Goal: Task Accomplishment & Management: Complete application form

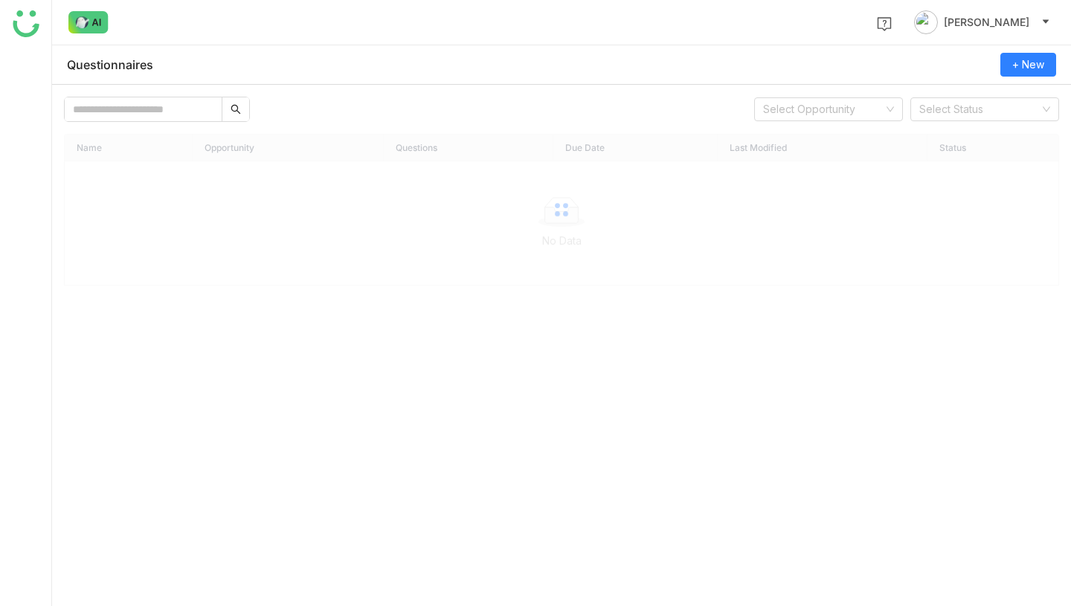
click at [239, 68] on body "[PERSON_NAME] Questionnaires + New Select Opportunity Select Status Name Opport…" at bounding box center [535, 303] width 1071 height 606
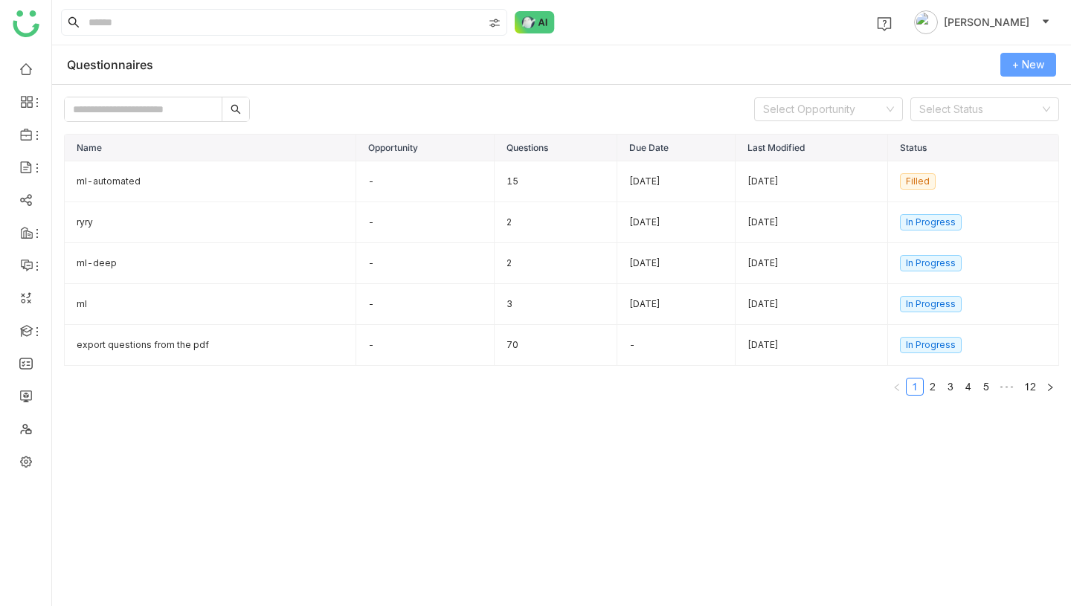
click at [1036, 69] on span "+ New" at bounding box center [1028, 65] width 32 height 16
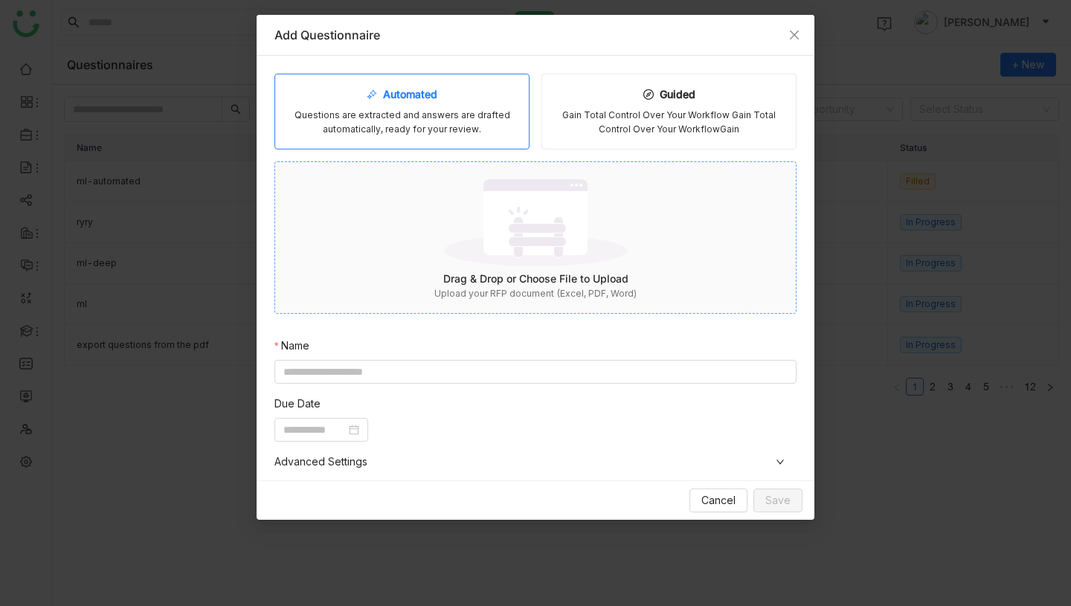
click at [515, 254] on img at bounding box center [535, 222] width 183 height 97
click at [494, 372] on div "Automated Questions are extracted and answers are drafted automatically, ready …" at bounding box center [535, 403] width 522 height 658
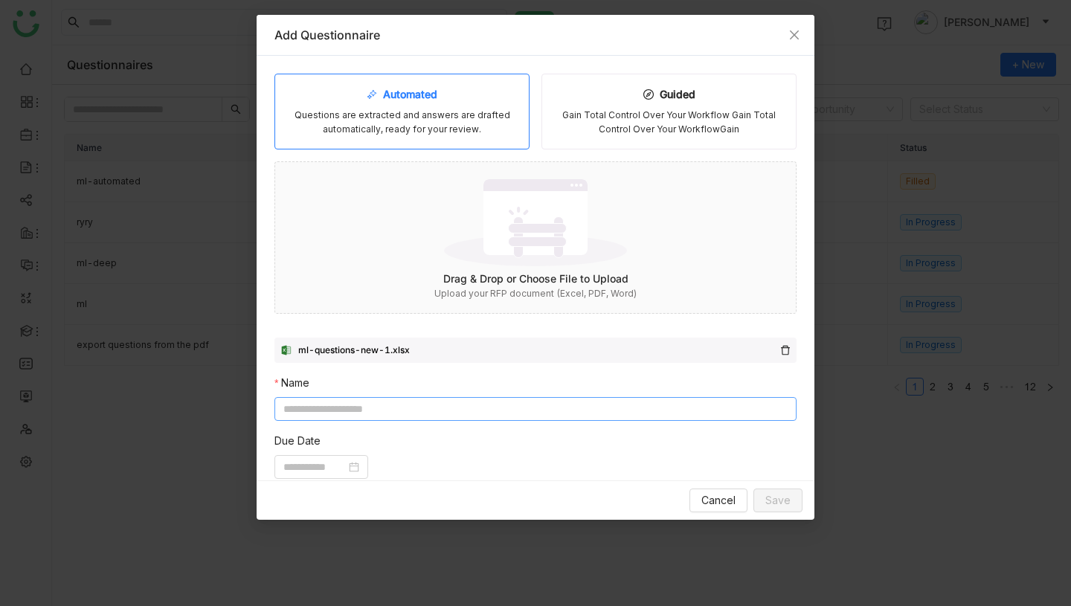
click at [482, 407] on input at bounding box center [535, 409] width 522 height 24
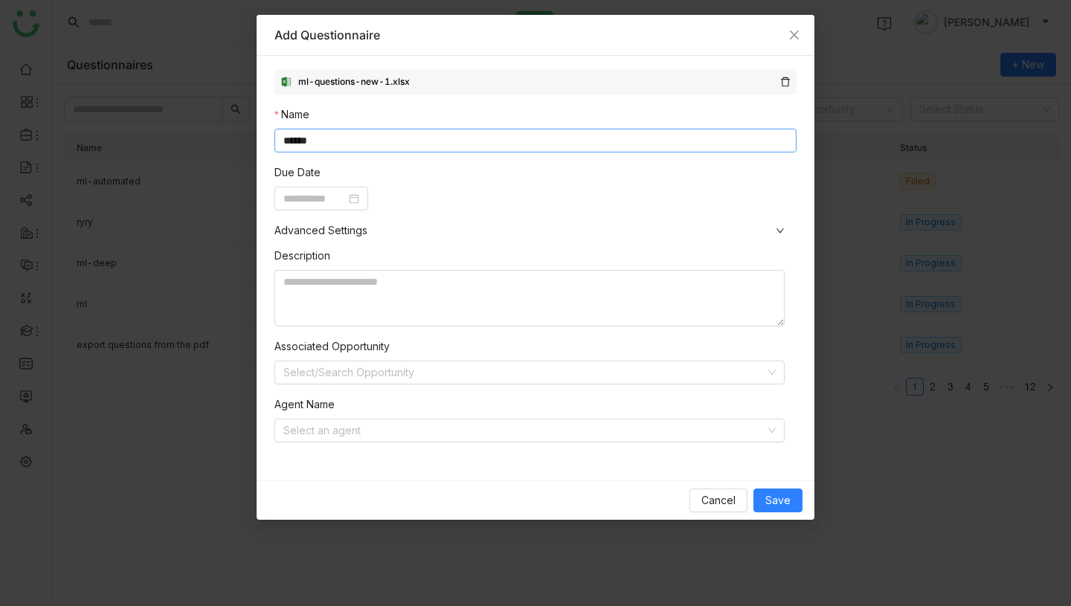
scroll to position [270, 0]
type input "******"
click at [303, 196] on input at bounding box center [314, 198] width 62 height 16
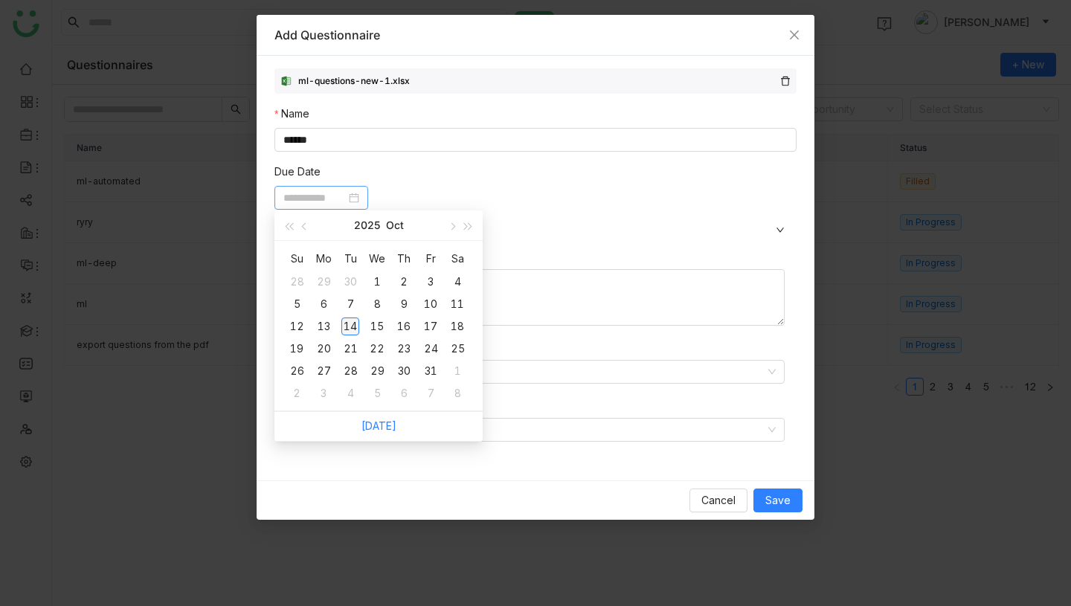
click at [356, 329] on div "14" at bounding box center [350, 326] width 18 height 18
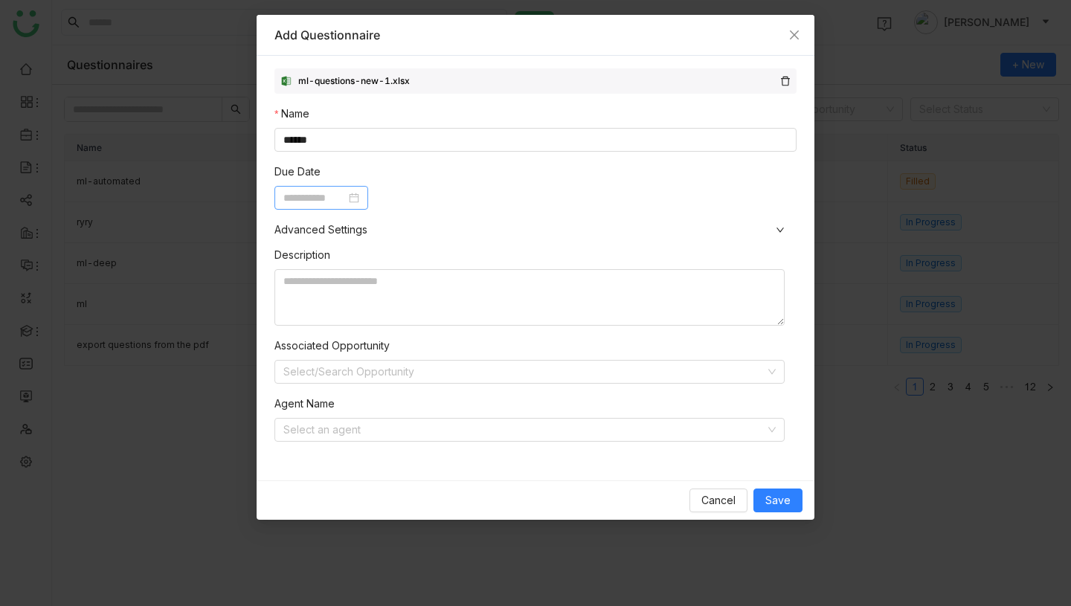
type input "**********"
click at [349, 430] on input at bounding box center [524, 430] width 482 height 22
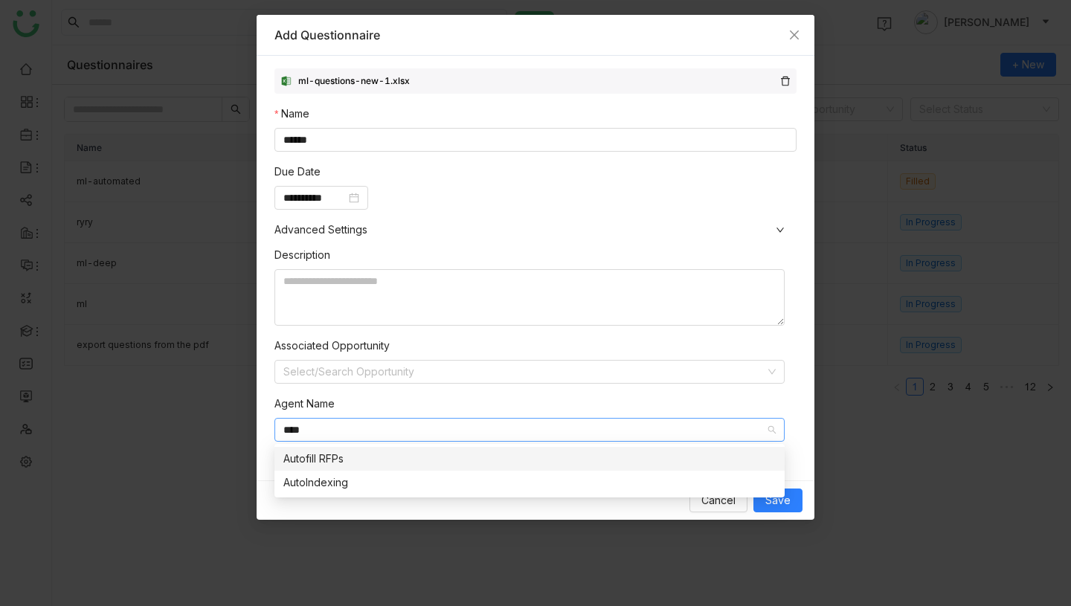
type input "****"
click at [384, 467] on div "Autofill RFPs" at bounding box center [529, 459] width 492 height 16
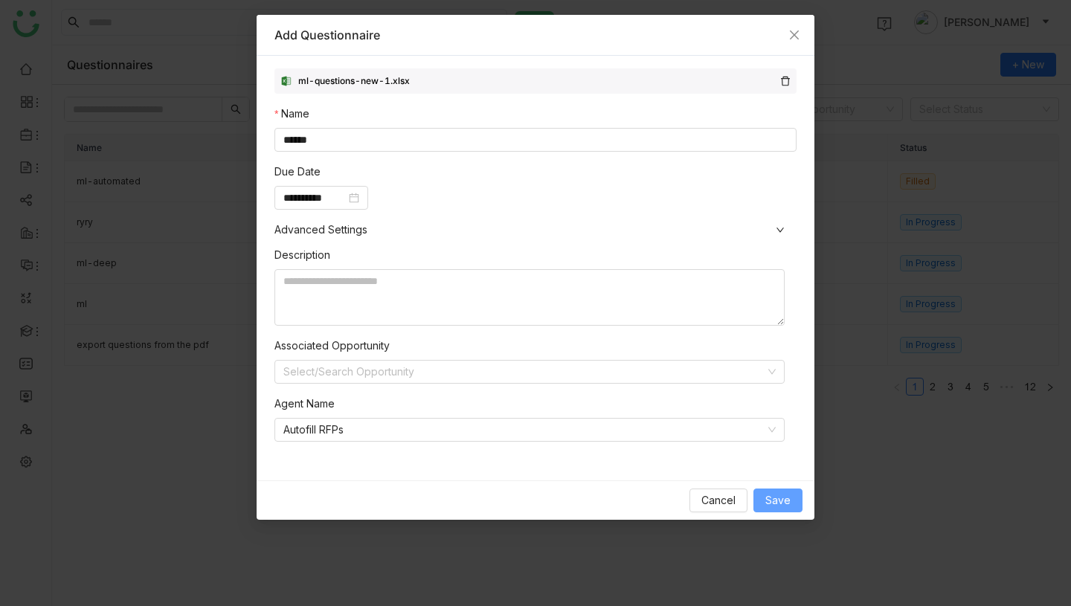
click at [775, 494] on span "Save" at bounding box center [777, 500] width 25 height 16
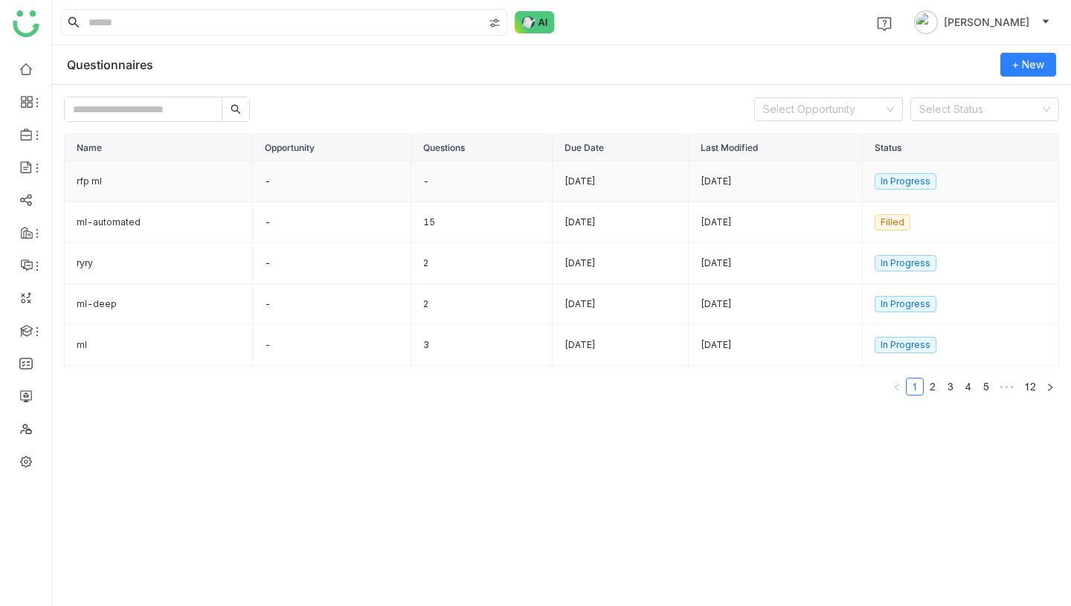
click at [146, 183] on td "rfp ml" at bounding box center [159, 181] width 188 height 41
click at [303, 182] on td "-" at bounding box center [332, 181] width 158 height 41
click at [129, 187] on td "rfp ml" at bounding box center [159, 181] width 188 height 41
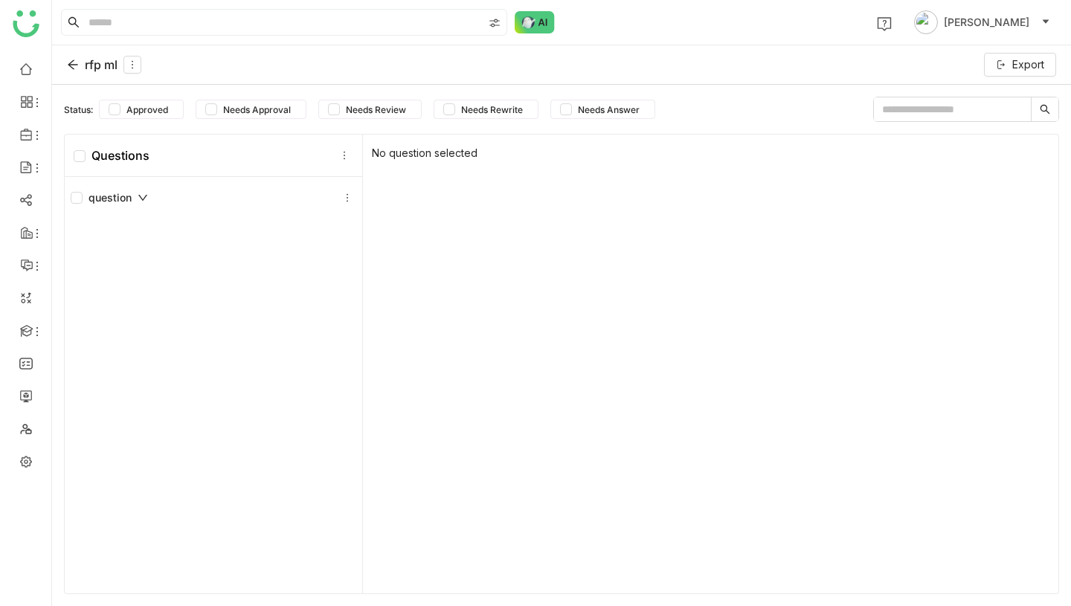
click at [97, 65] on div "rfp ml" at bounding box center [104, 65] width 74 height 18
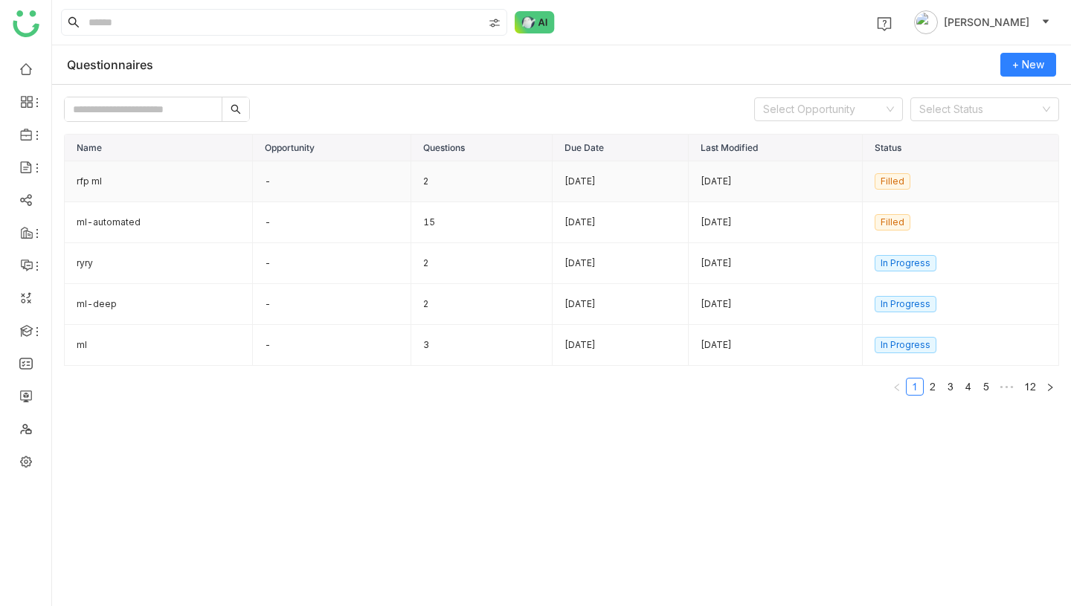
click at [254, 181] on td "-" at bounding box center [332, 181] width 158 height 41
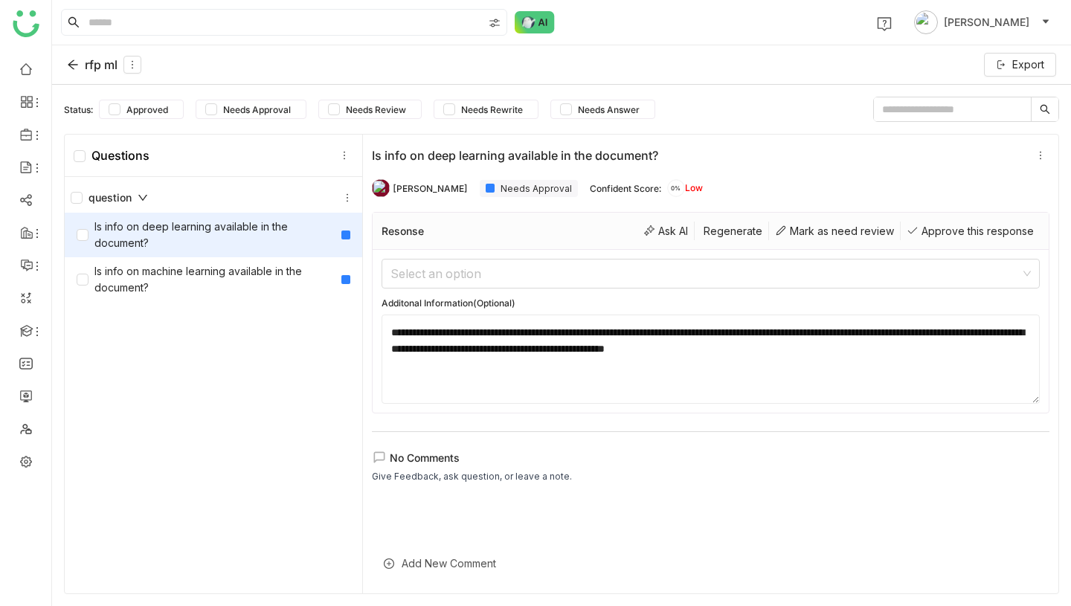
click at [196, 243] on div "Is info on deep learning available in the document?" at bounding box center [206, 235] width 259 height 33
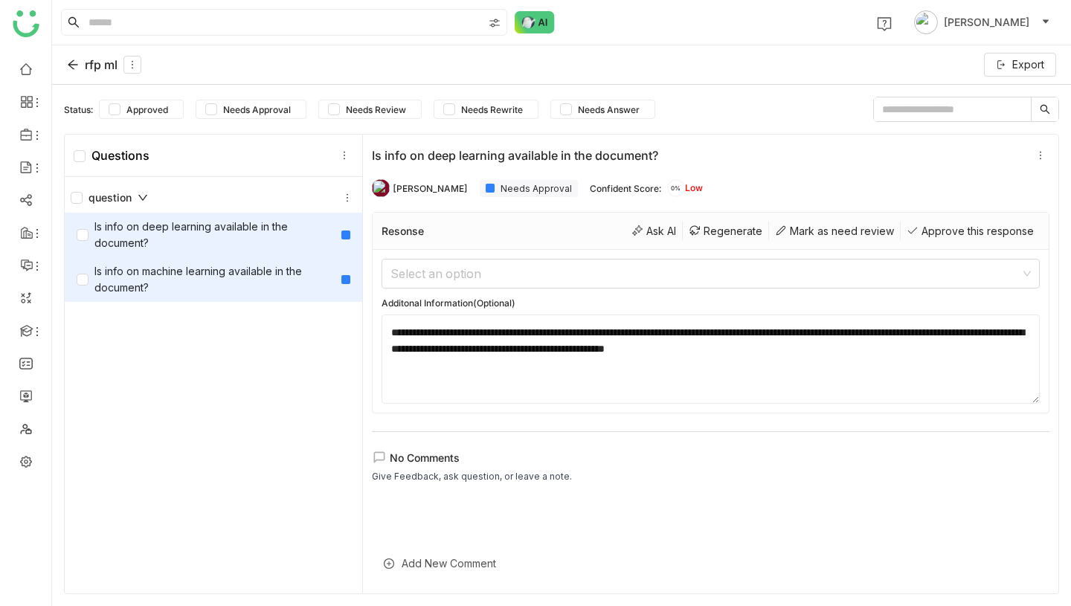
click at [199, 268] on div "Is info on machine learning available in the document?" at bounding box center [206, 279] width 259 height 33
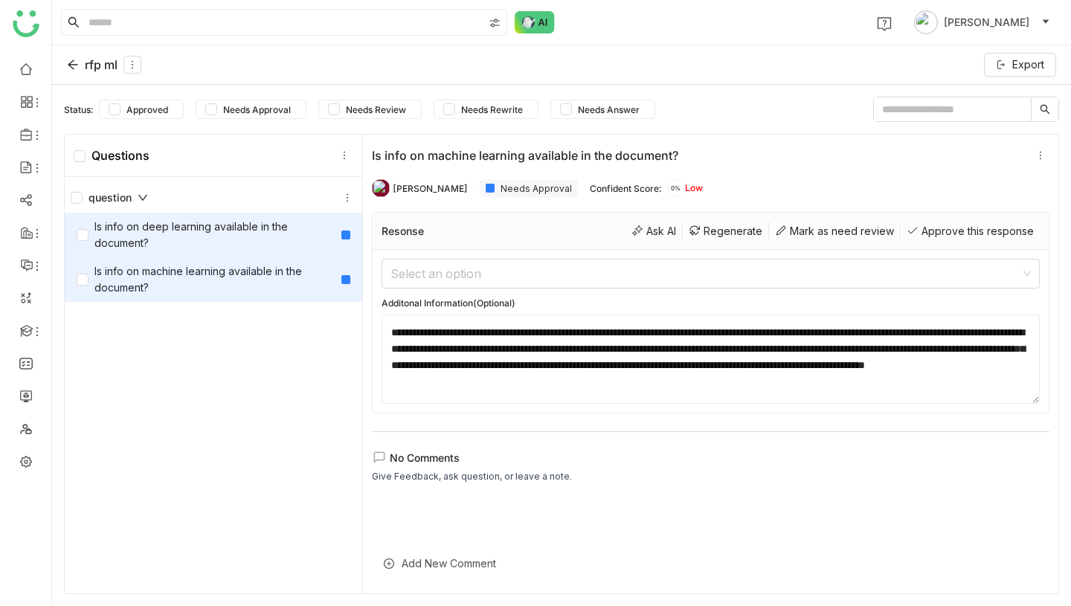
click at [231, 225] on div "Is info on deep learning available in the document?" at bounding box center [206, 235] width 259 height 33
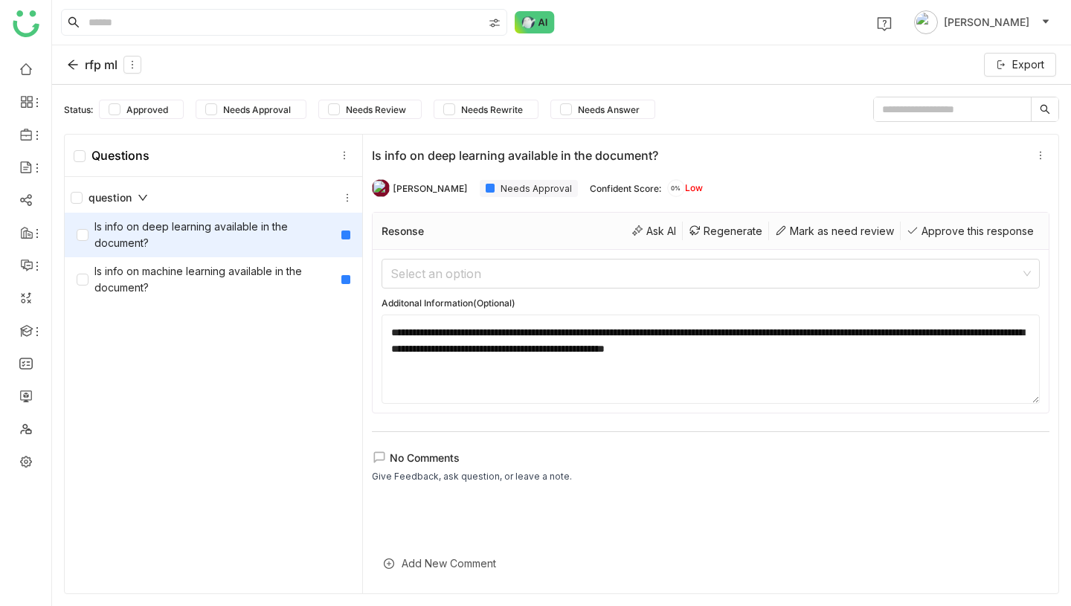
click at [103, 68] on div "rfp ml" at bounding box center [104, 65] width 74 height 18
